Goal: Information Seeking & Learning: Learn about a topic

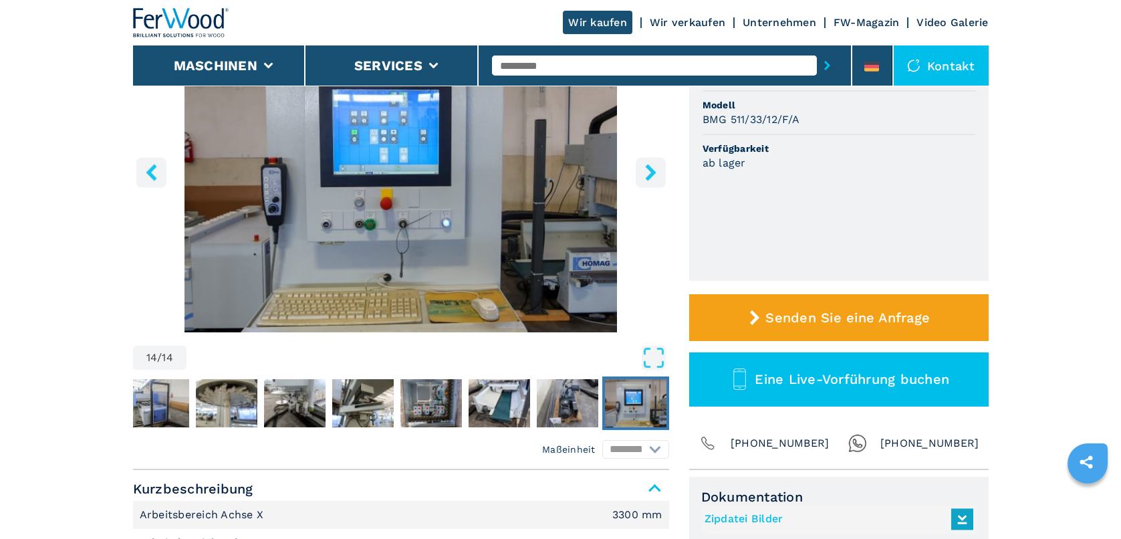
scroll to position [261, 0]
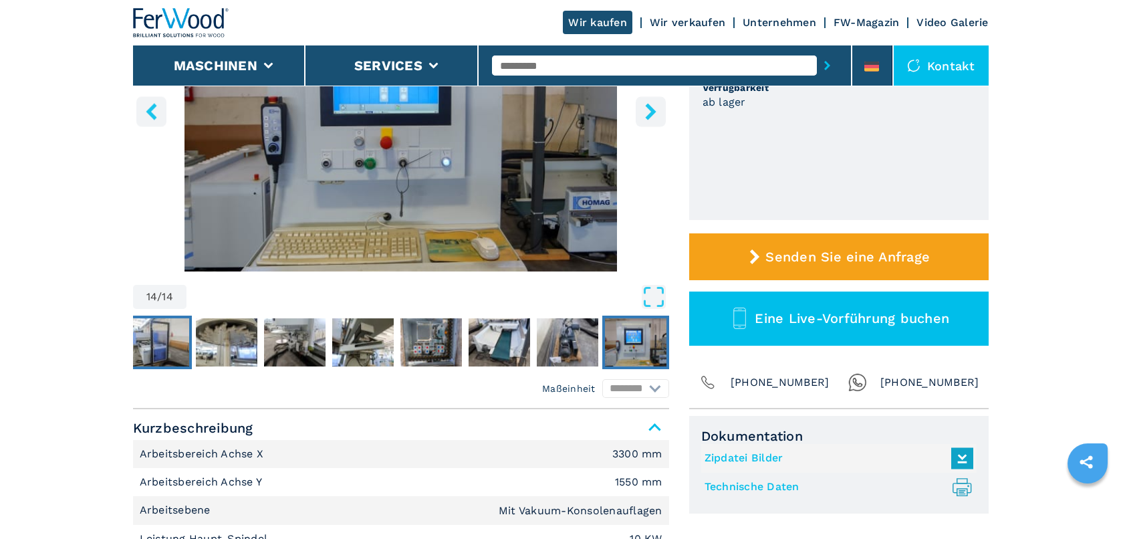
click at [158, 335] on img "Go to Slide 7" at bounding box center [158, 342] width 61 height 48
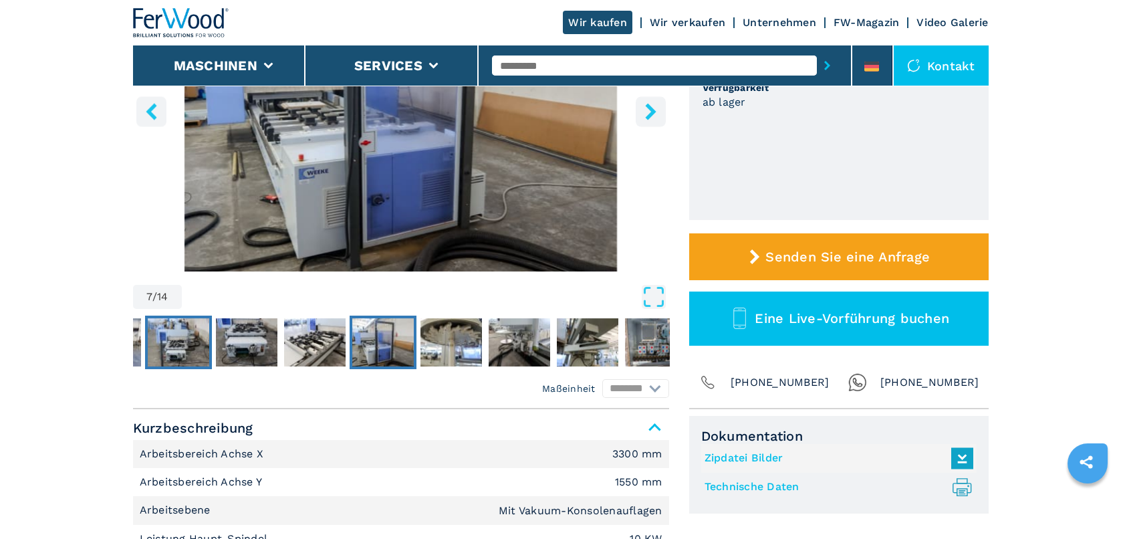
click at [159, 343] on img "Go to Slide 4" at bounding box center [178, 342] width 61 height 48
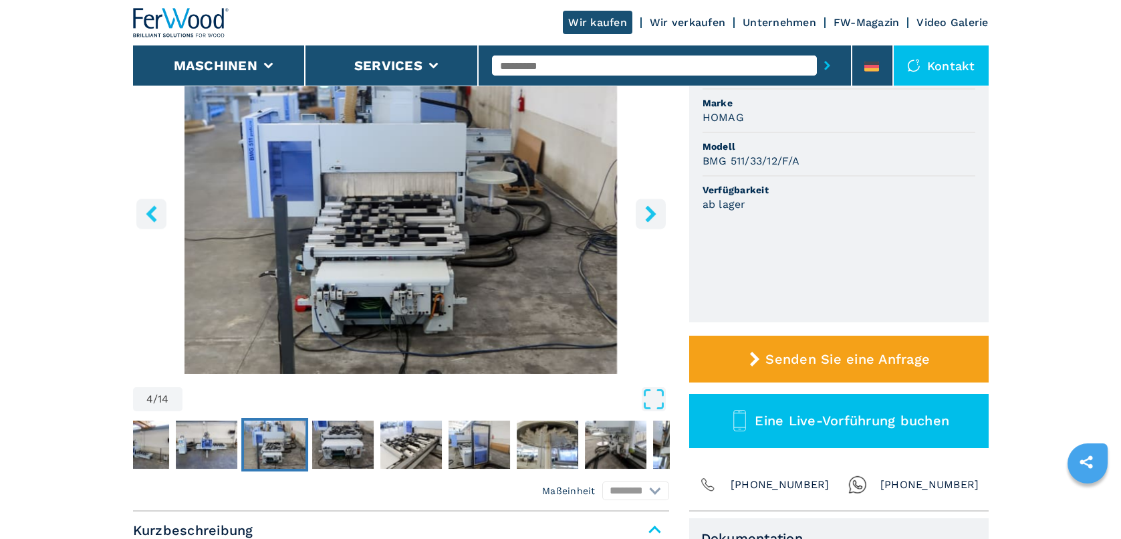
scroll to position [194, 0]
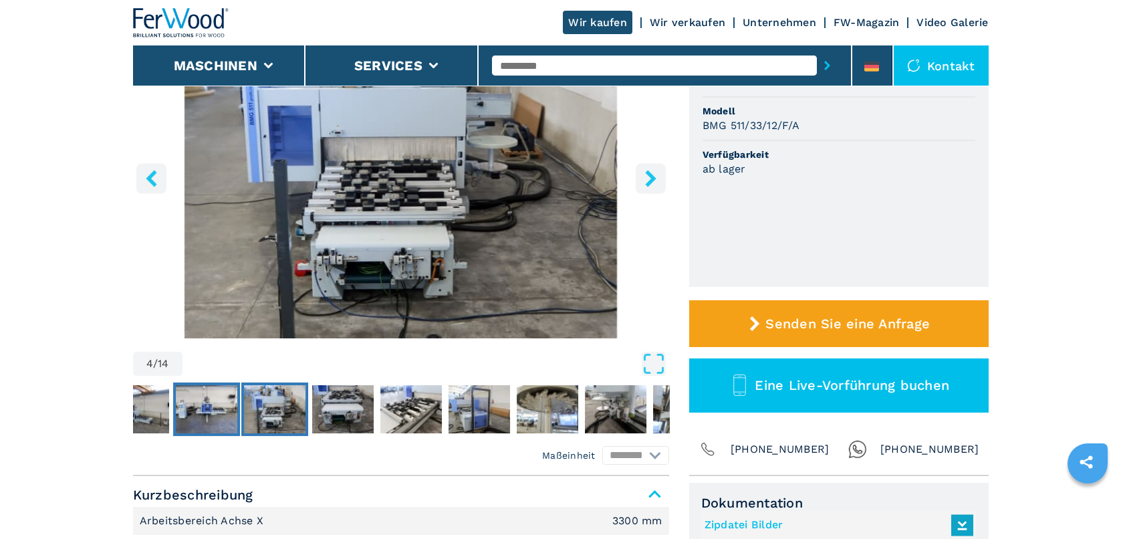
click at [196, 398] on img "Go to Slide 3" at bounding box center [206, 409] width 61 height 48
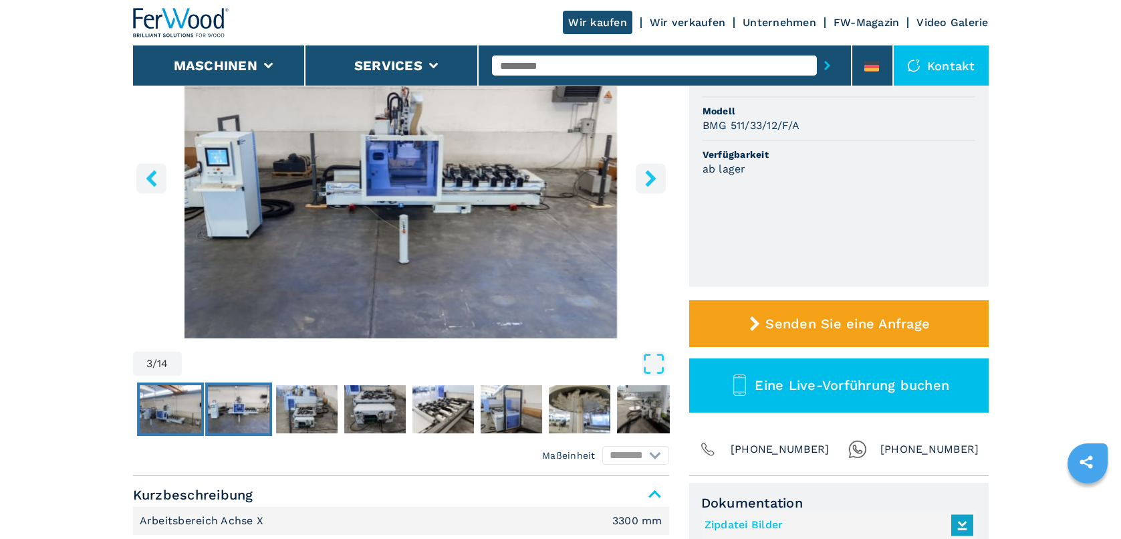
click at [164, 403] on img "Go to Slide 2" at bounding box center [170, 409] width 61 height 48
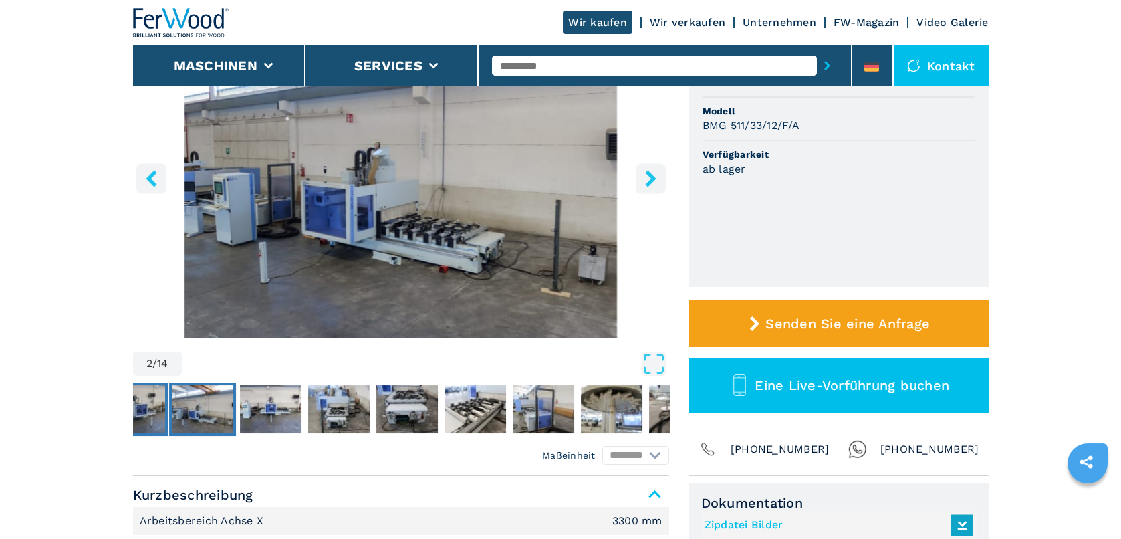
click at [151, 414] on img "Go to Slide 1" at bounding box center [134, 409] width 61 height 48
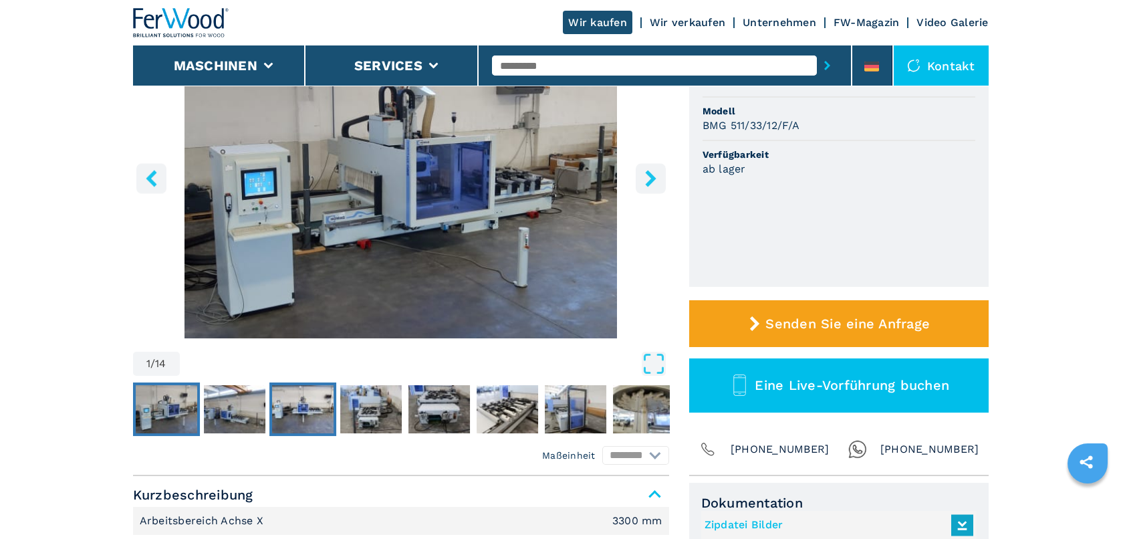
click at [325, 396] on img "Go to Slide 3" at bounding box center [302, 409] width 61 height 48
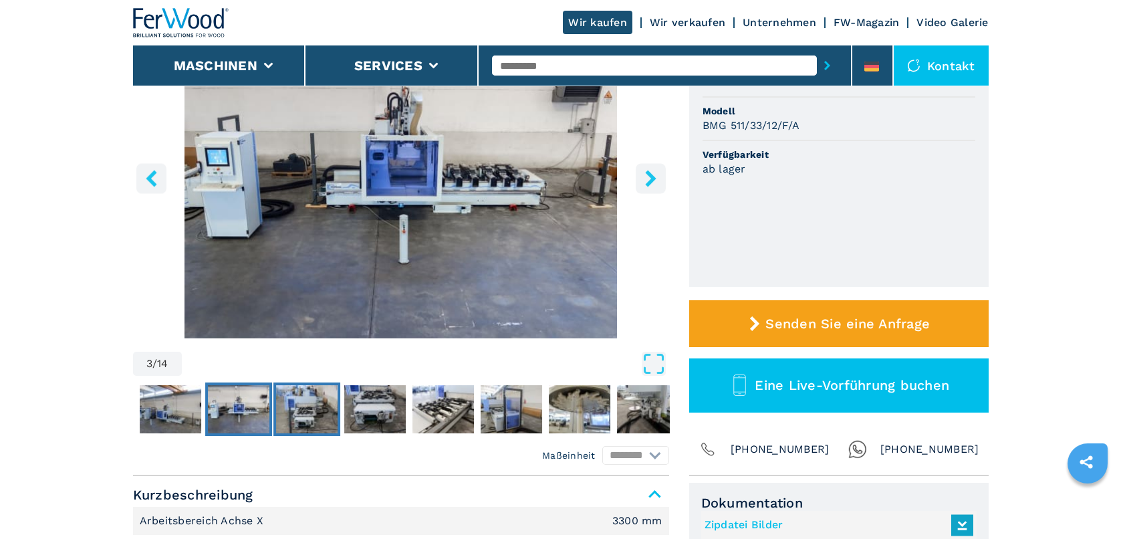
click at [329, 405] on img "Go to Slide 4" at bounding box center [306, 409] width 61 height 48
click at [369, 400] on img "Go to Slide 5" at bounding box center [374, 409] width 61 height 48
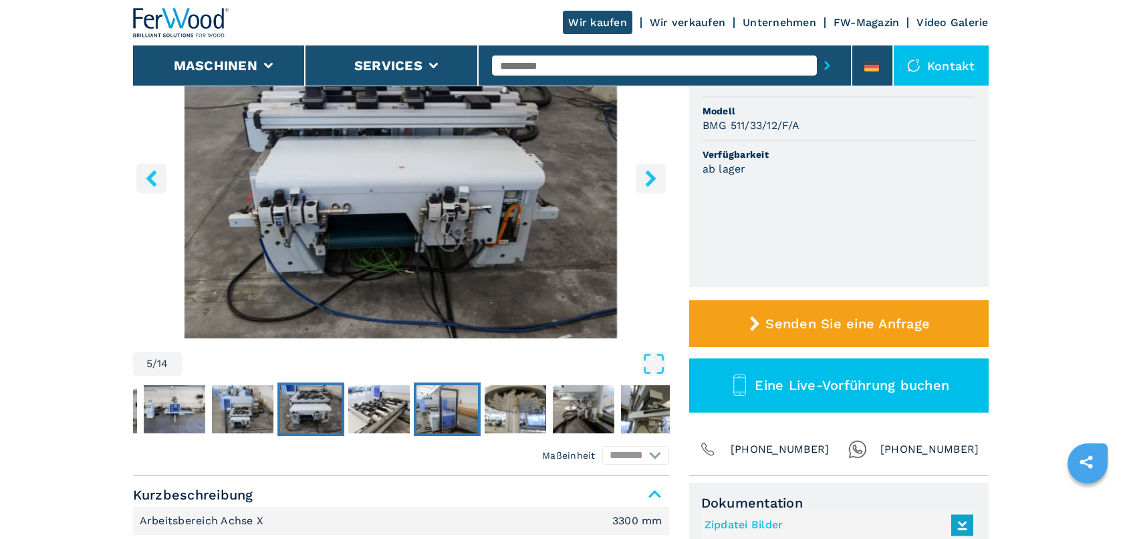
click at [441, 412] on img "Go to Slide 7" at bounding box center [446, 409] width 61 height 48
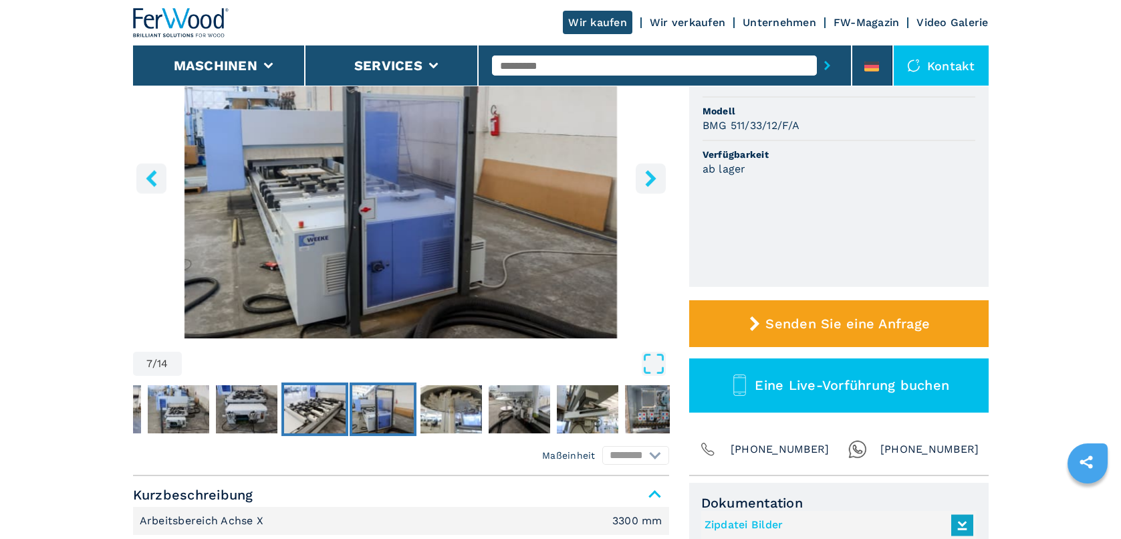
click at [323, 403] on img "Go to Slide 6" at bounding box center [314, 409] width 61 height 48
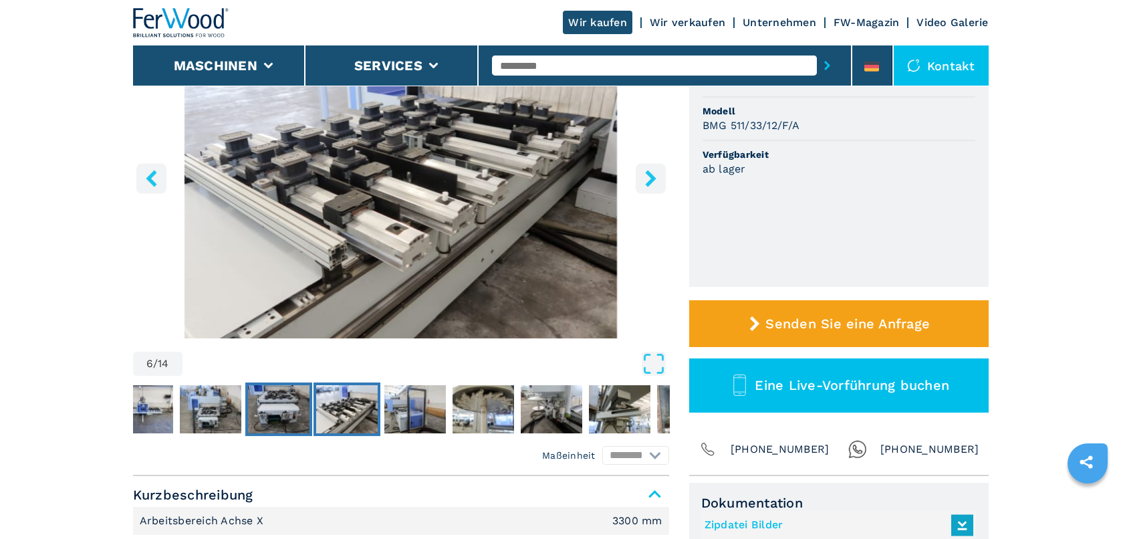
click at [275, 404] on img "Go to Slide 5" at bounding box center [278, 409] width 61 height 48
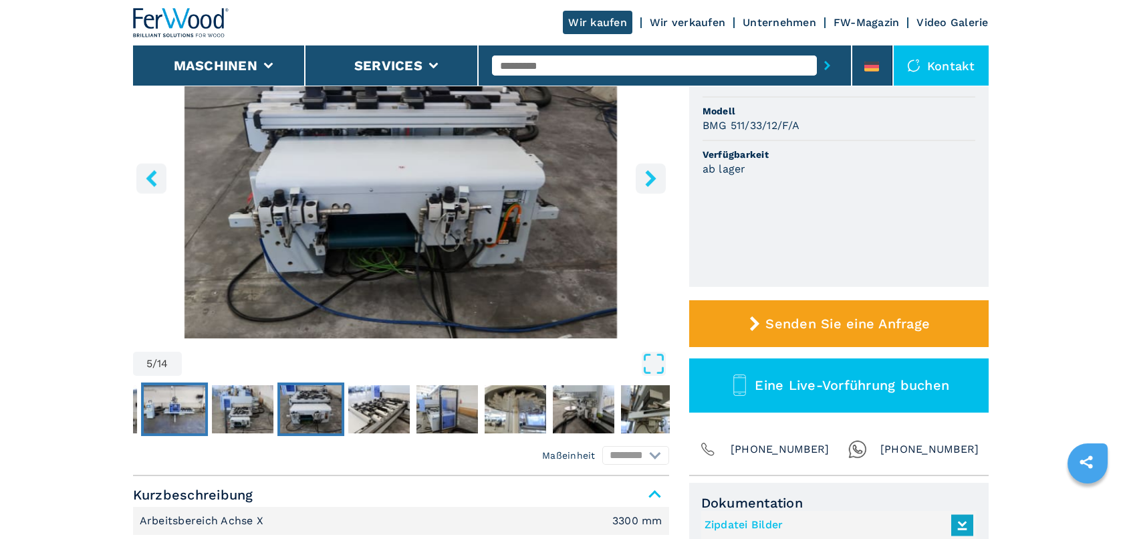
click at [177, 410] on img "Go to Slide 3" at bounding box center [174, 409] width 61 height 48
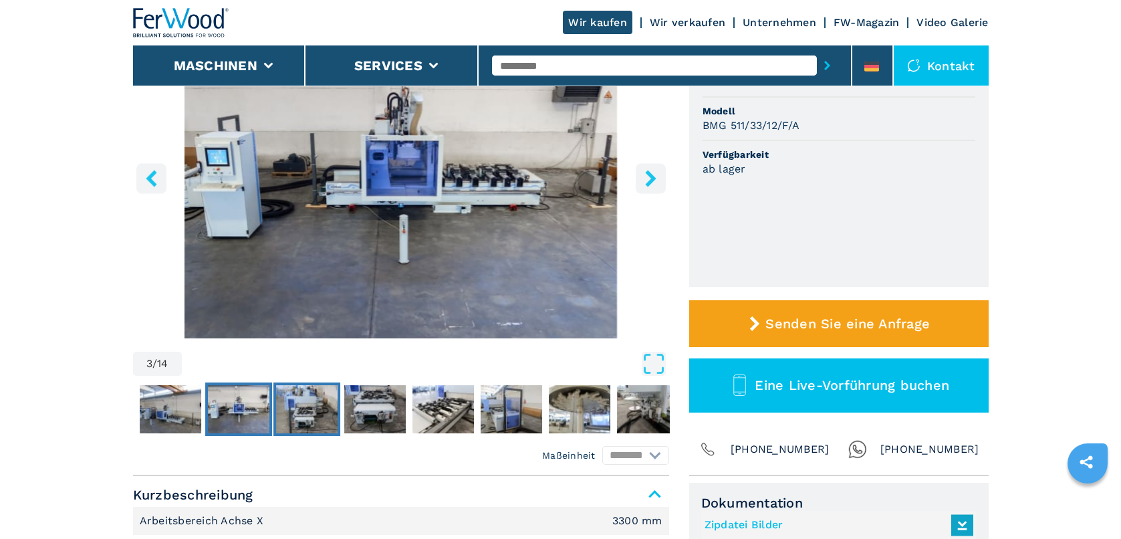
click at [293, 420] on img "Go to Slide 4" at bounding box center [306, 409] width 61 height 48
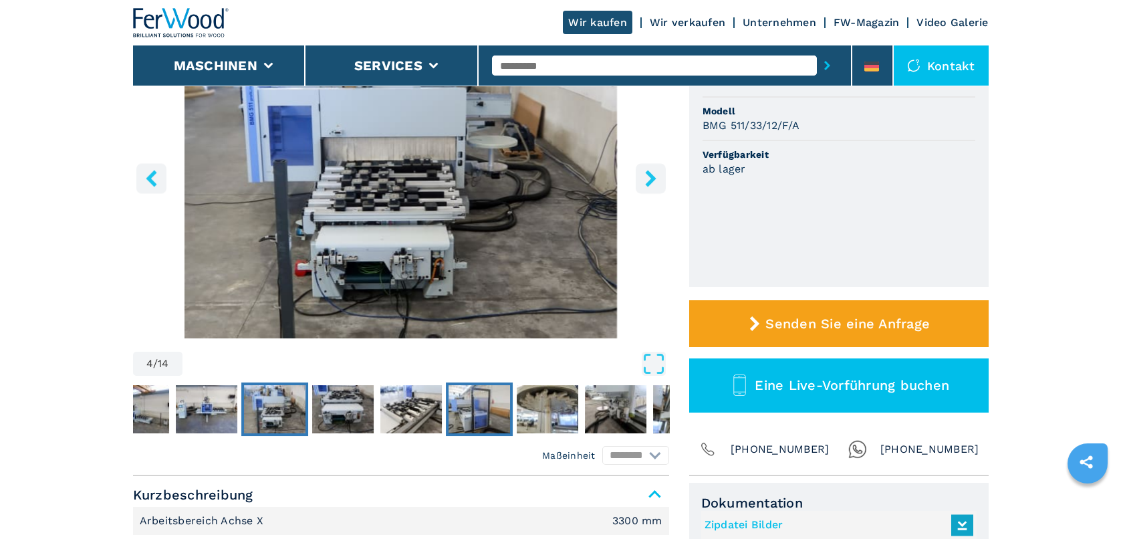
click at [465, 400] on img "Go to Slide 7" at bounding box center [478, 409] width 61 height 48
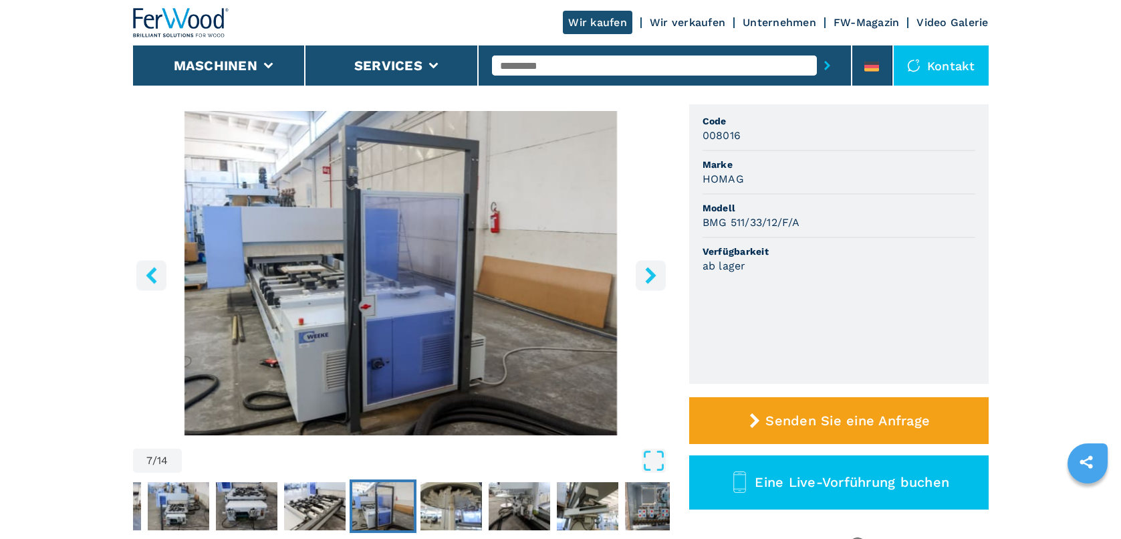
scroll to position [61, 0]
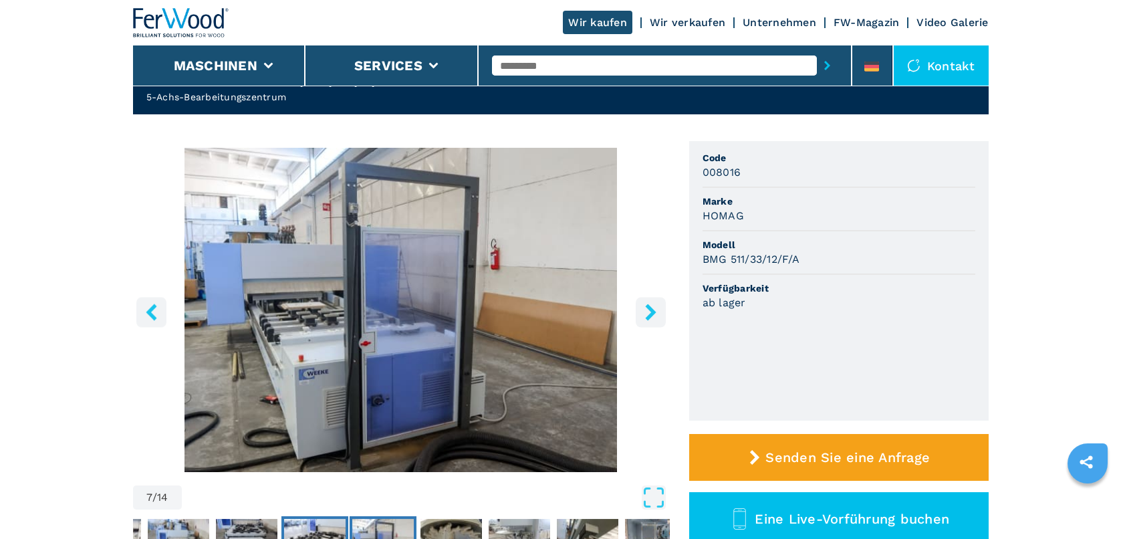
click at [317, 523] on img "Go to Slide 6" at bounding box center [314, 543] width 61 height 48
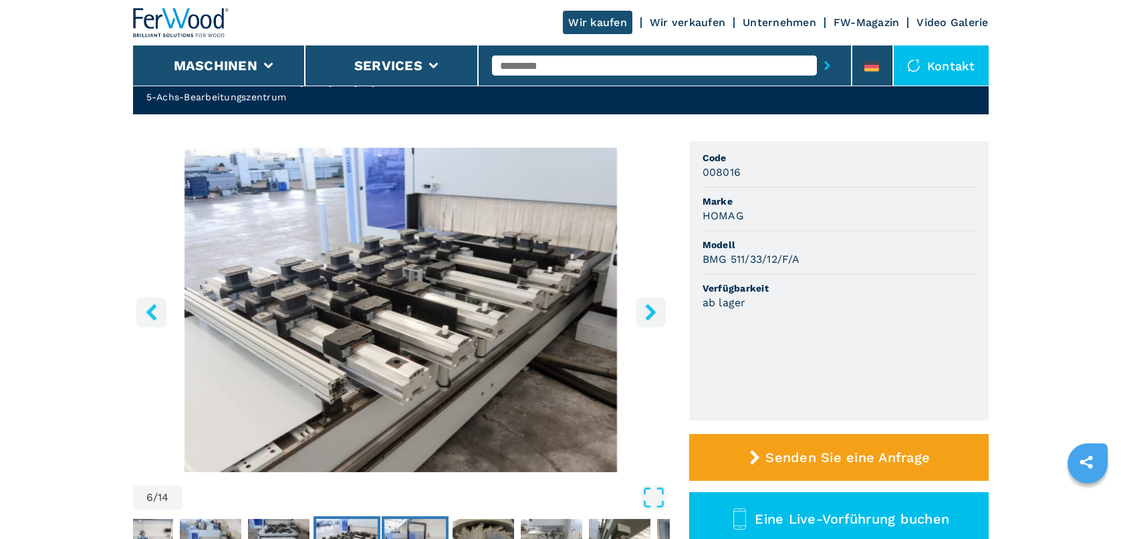
click at [392, 517] on button "Go to Slide 7" at bounding box center [415, 542] width 67 height 53
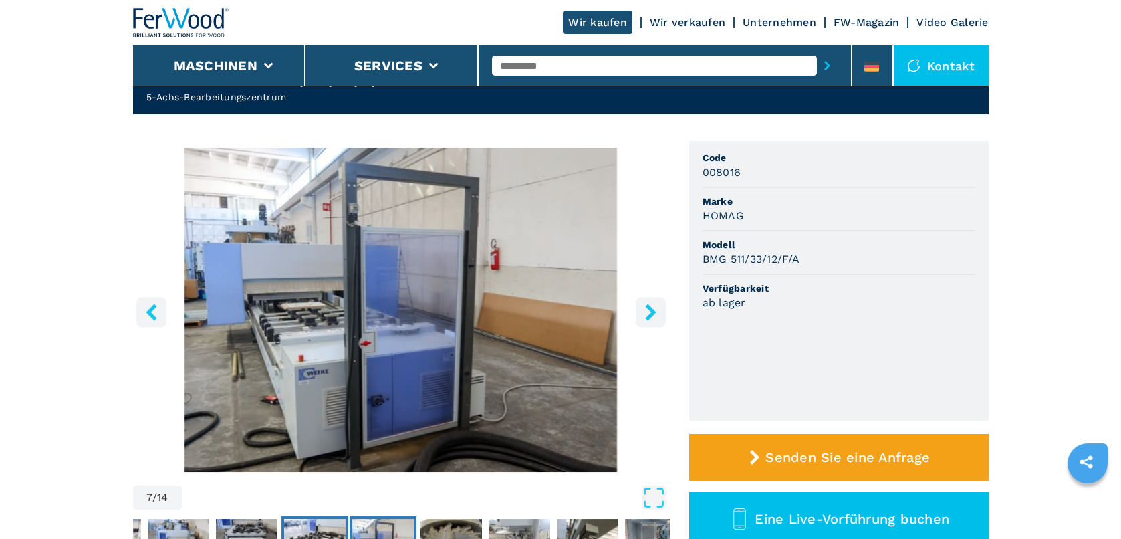
click at [329, 524] on img "Go to Slide 6" at bounding box center [314, 543] width 61 height 48
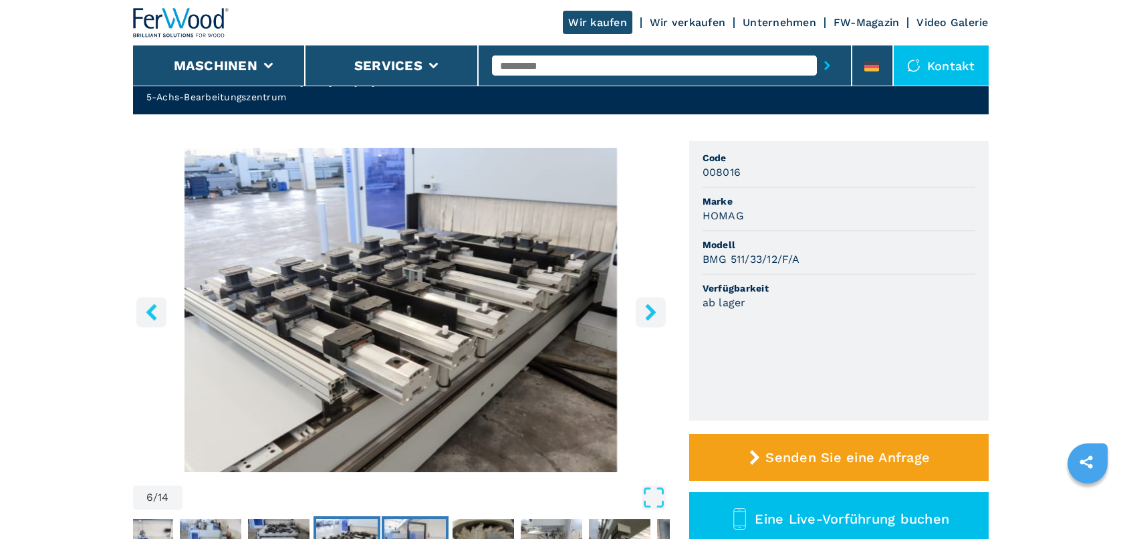
click at [408, 529] on img "Go to Slide 7" at bounding box center [414, 543] width 61 height 48
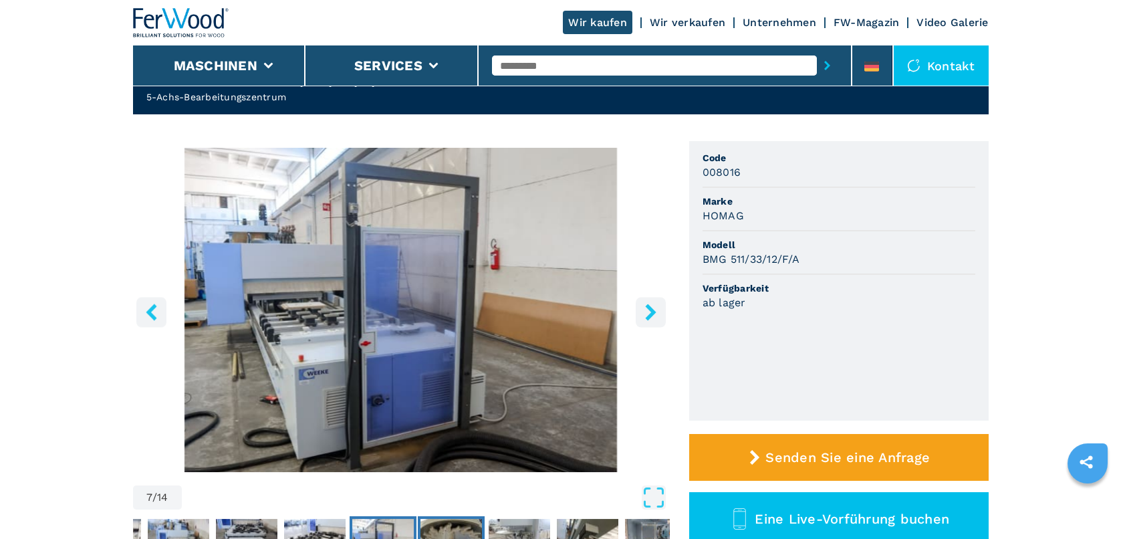
click at [454, 529] on img "Go to Slide 8" at bounding box center [450, 543] width 61 height 48
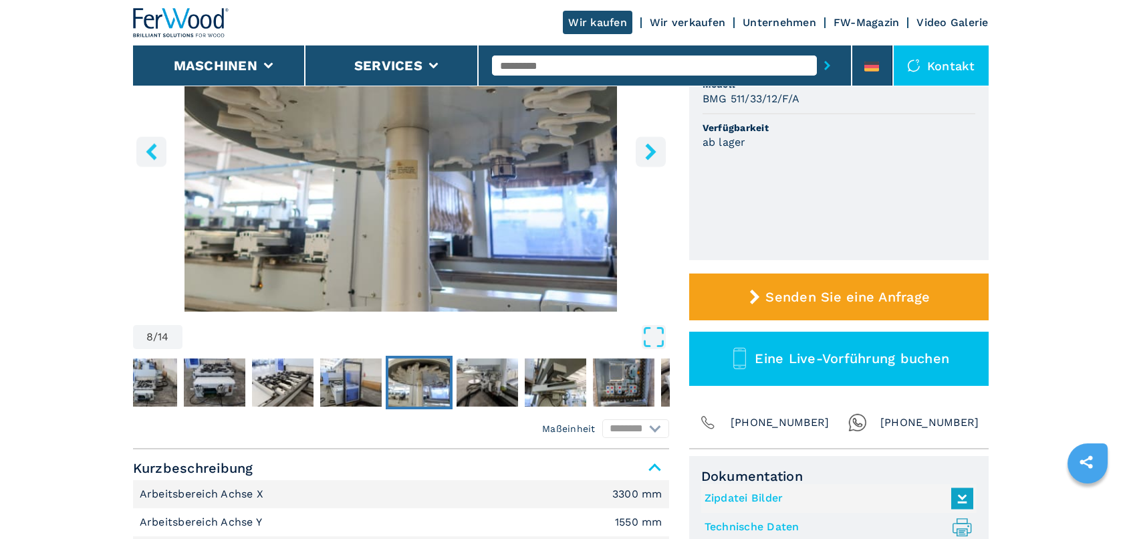
scroll to position [261, 0]
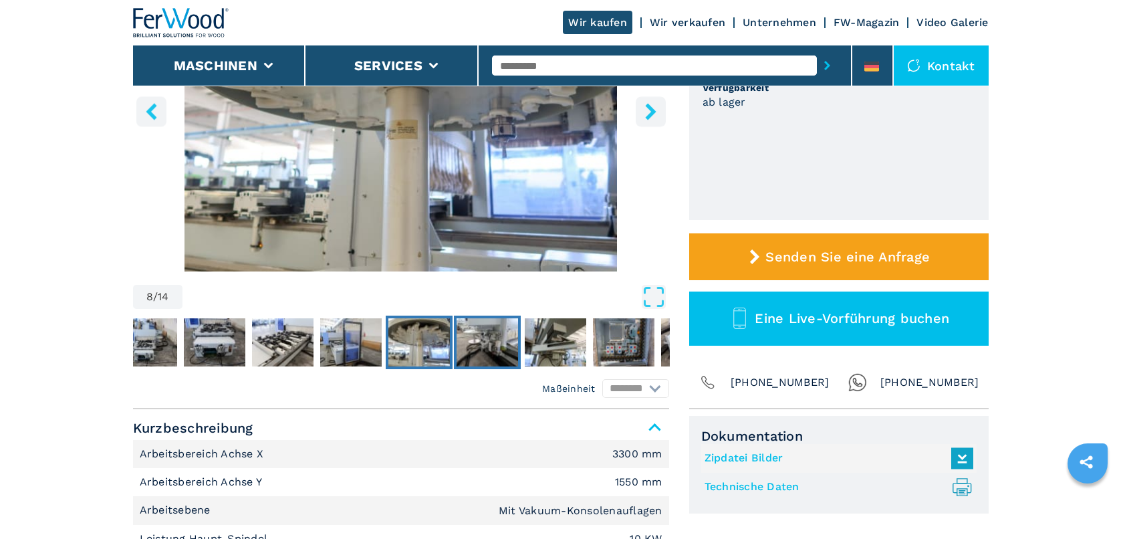
click at [491, 332] on img "Go to Slide 9" at bounding box center [486, 342] width 61 height 48
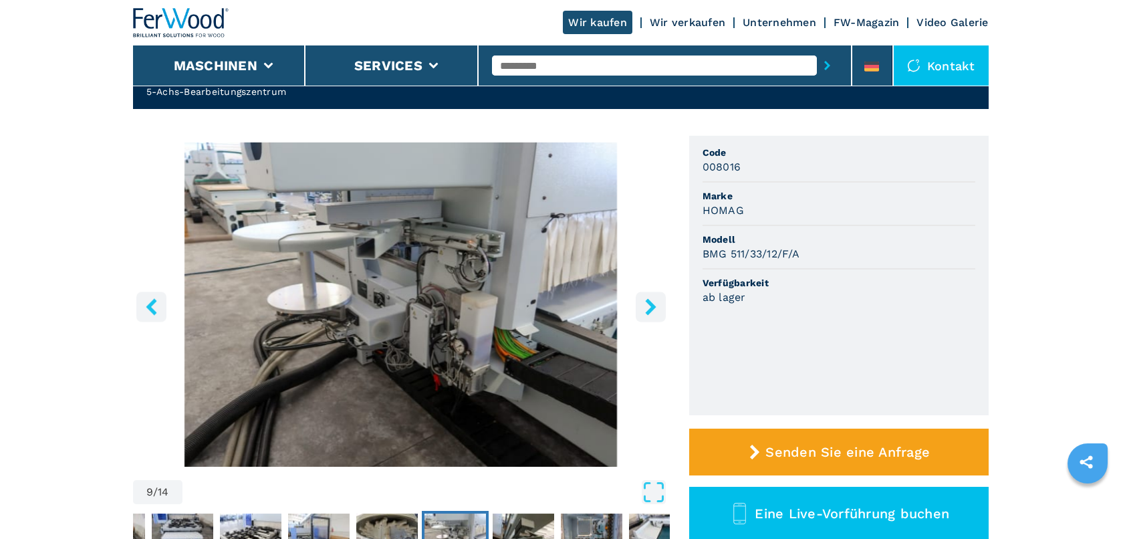
scroll to position [67, 0]
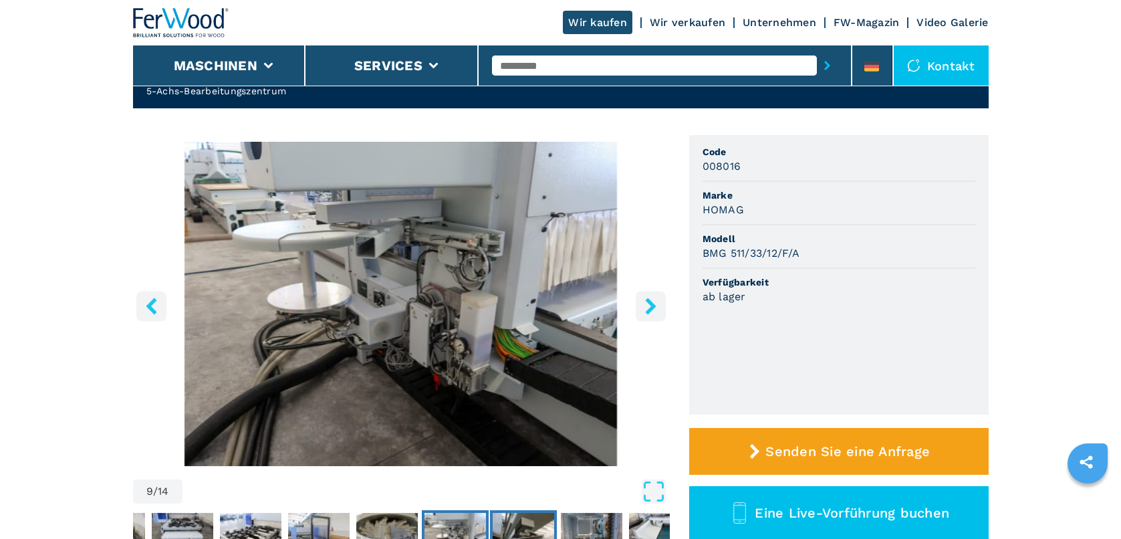
click at [528, 519] on img "Go to Slide 10" at bounding box center [523, 537] width 61 height 48
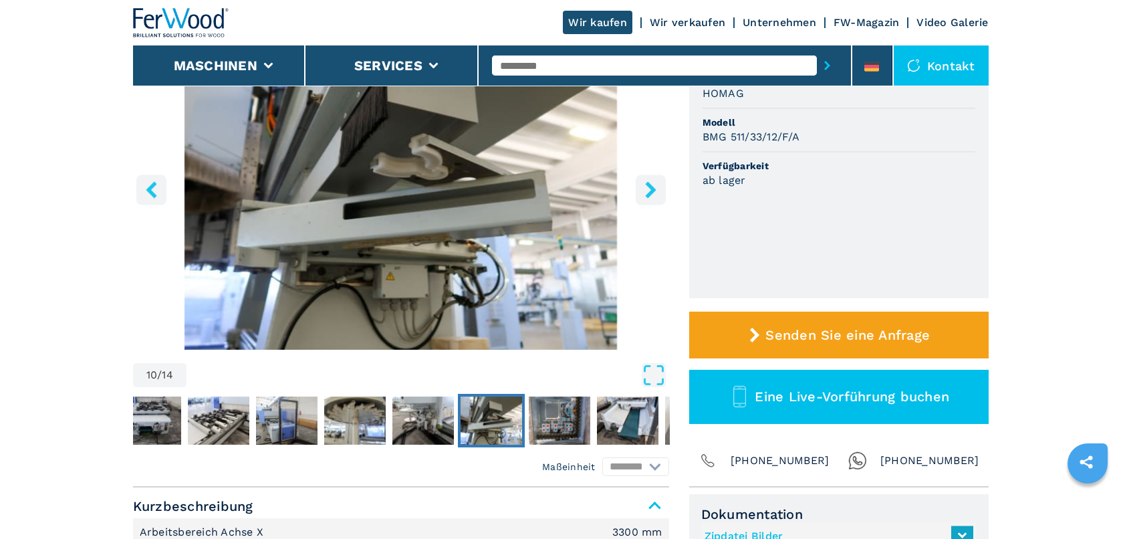
scroll to position [200, 0]
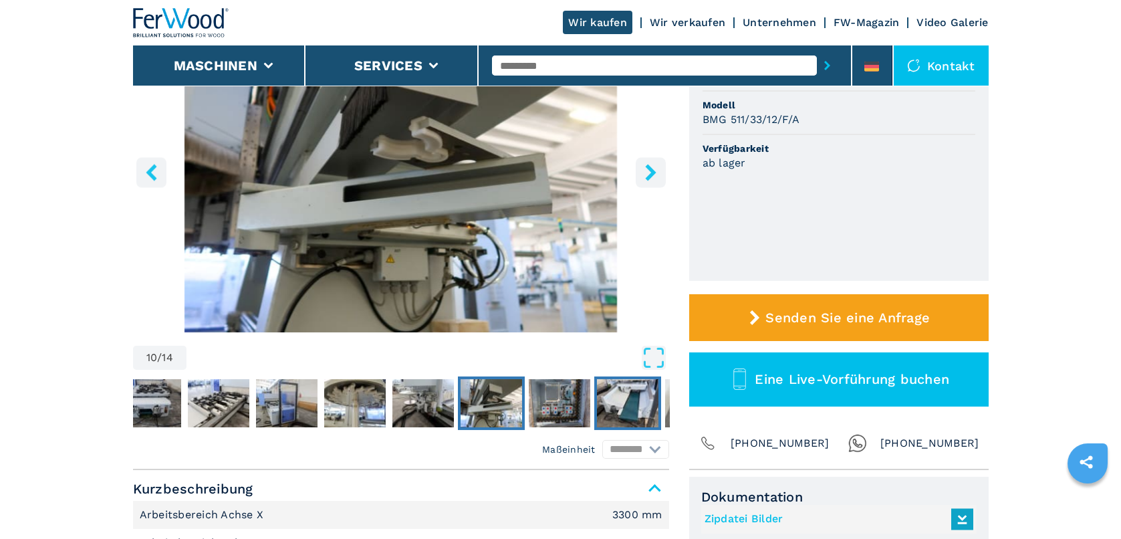
click at [617, 408] on img "Go to Slide 12" at bounding box center [627, 403] width 61 height 48
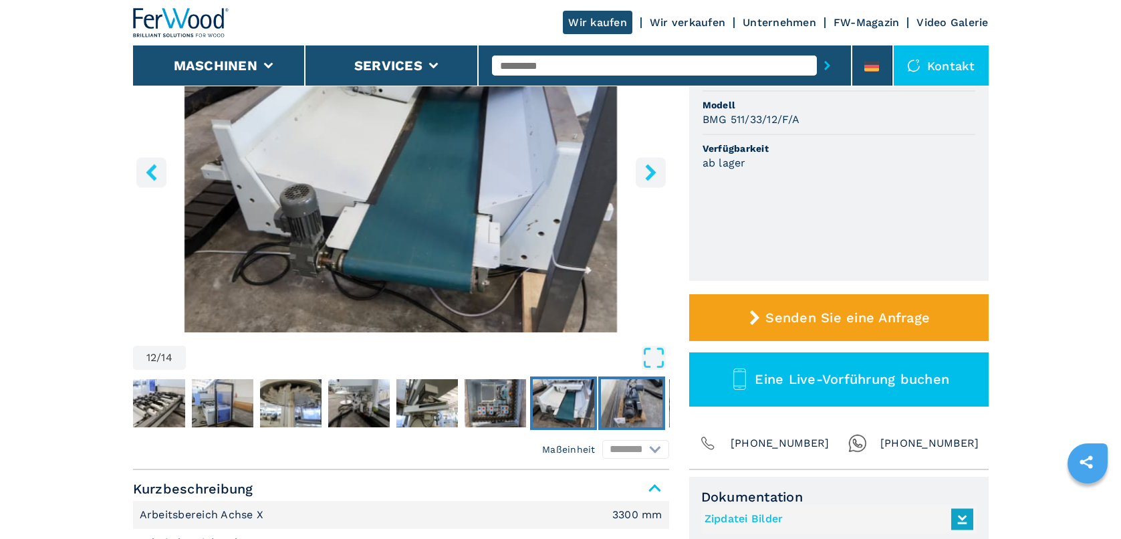
click at [626, 410] on img "Go to Slide 13" at bounding box center [631, 403] width 61 height 48
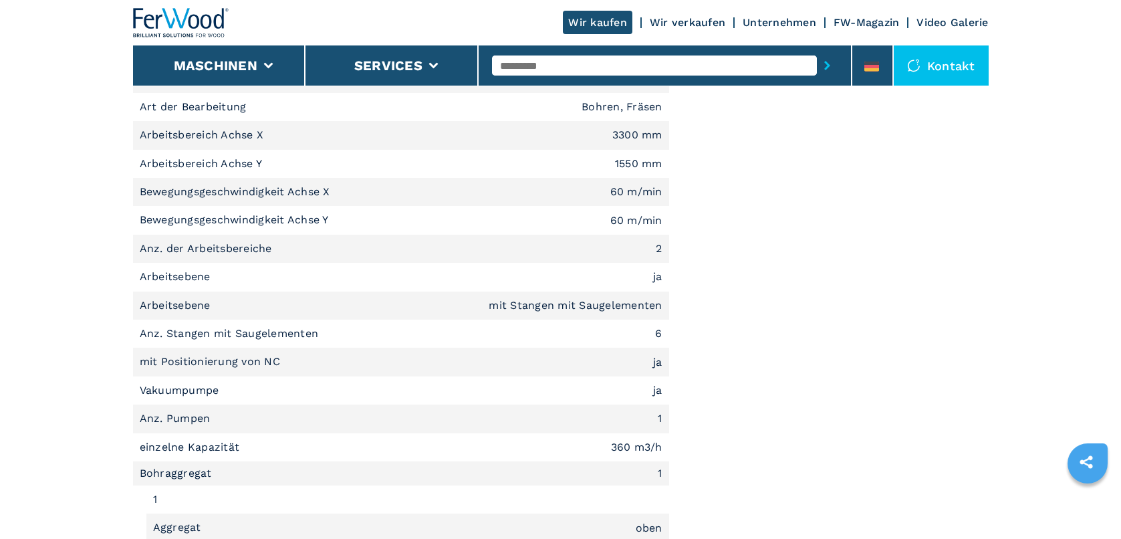
scroll to position [869, 0]
